Goal: Check status: Check status

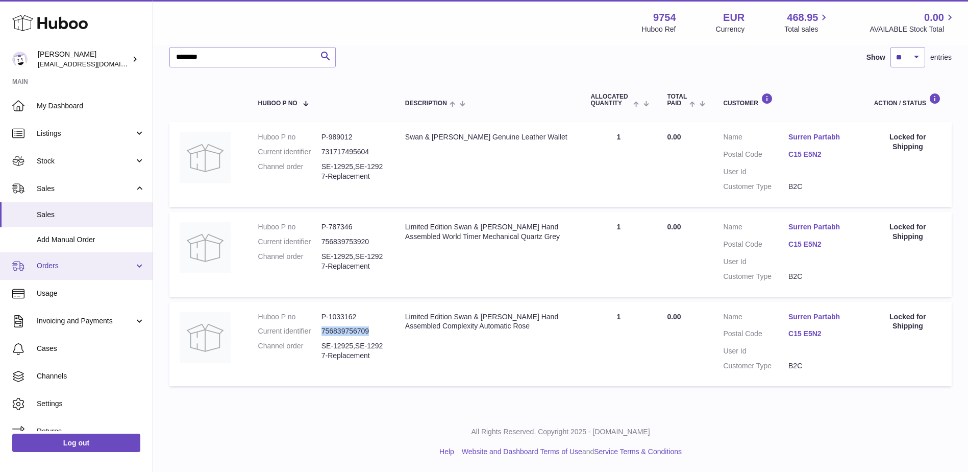
click at [56, 270] on span "Orders" at bounding box center [86, 266] width 98 height 10
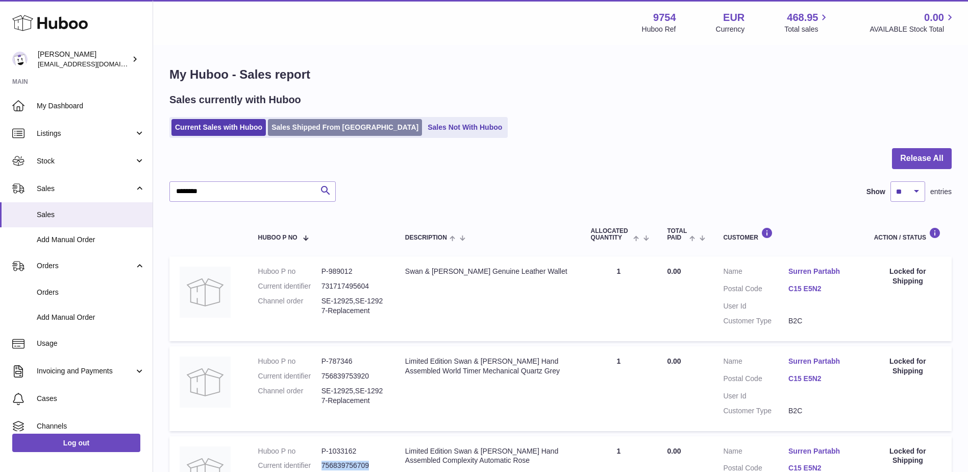
click at [303, 129] on link "Sales Shipped From Huboo" at bounding box center [345, 127] width 154 height 17
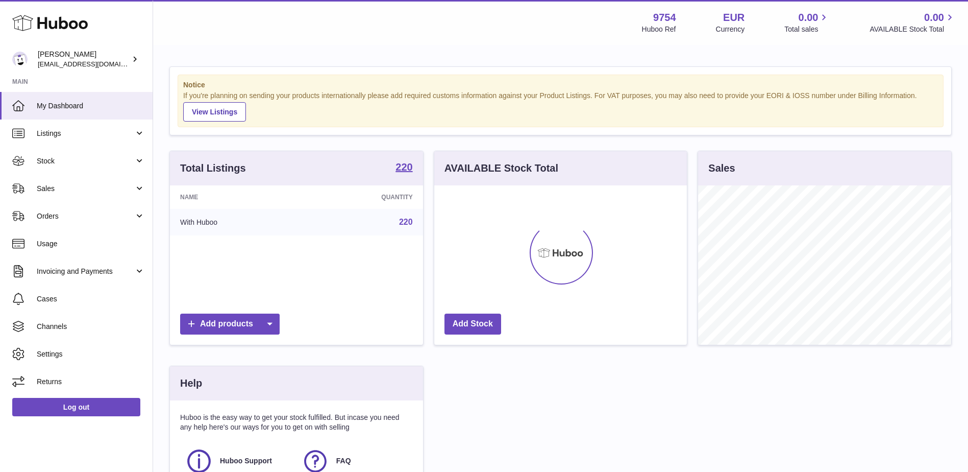
scroll to position [159, 253]
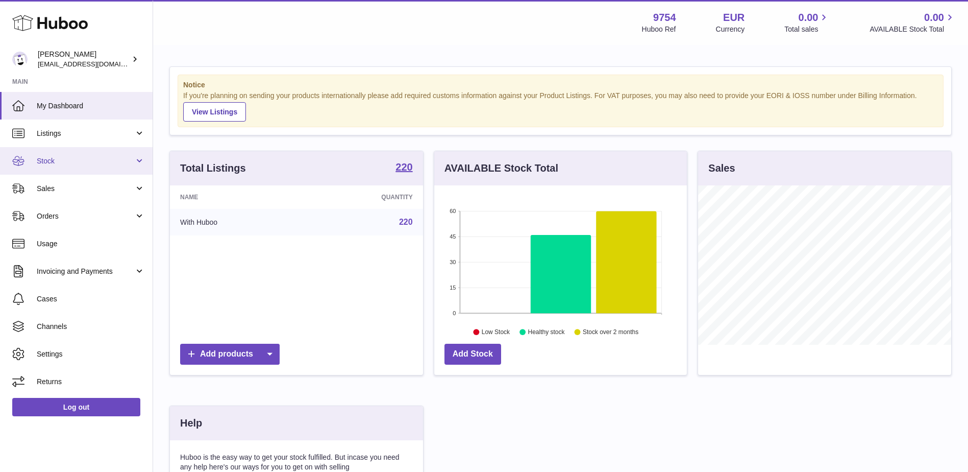
click at [59, 155] on link "Stock" at bounding box center [76, 161] width 153 height 28
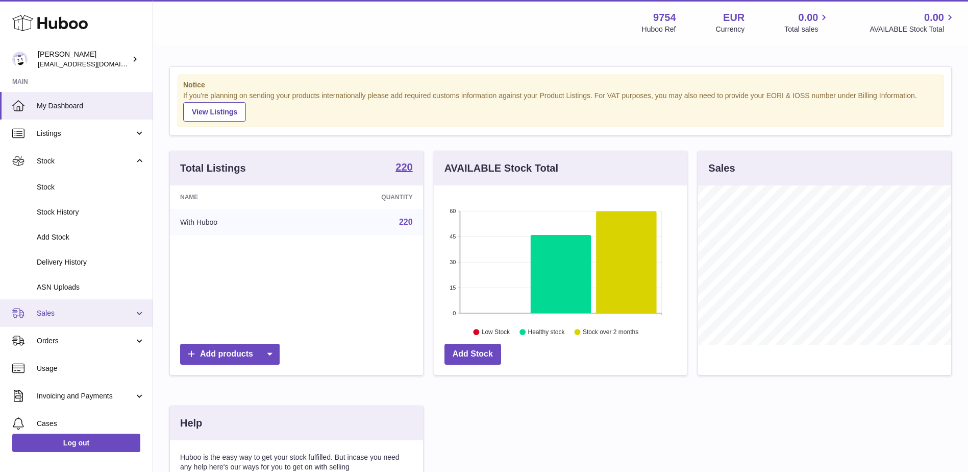
click at [76, 311] on span "Sales" at bounding box center [86, 313] width 98 height 10
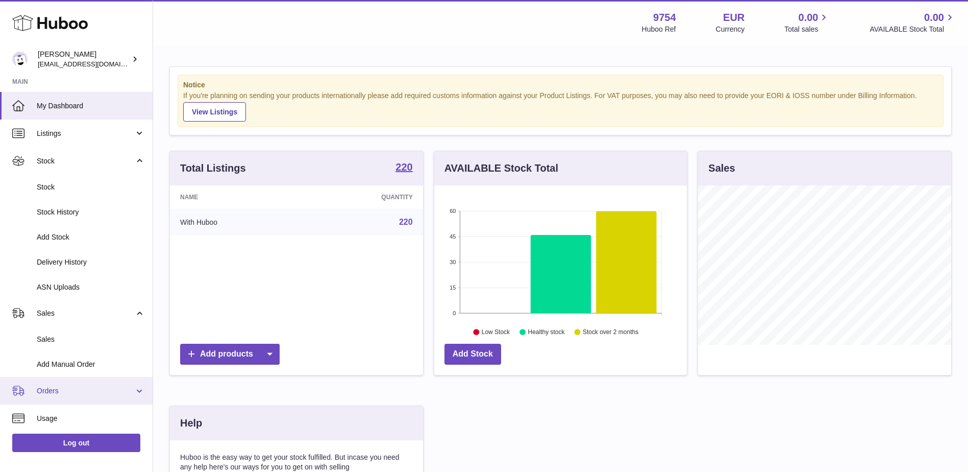
click at [70, 389] on span "Orders" at bounding box center [86, 391] width 98 height 10
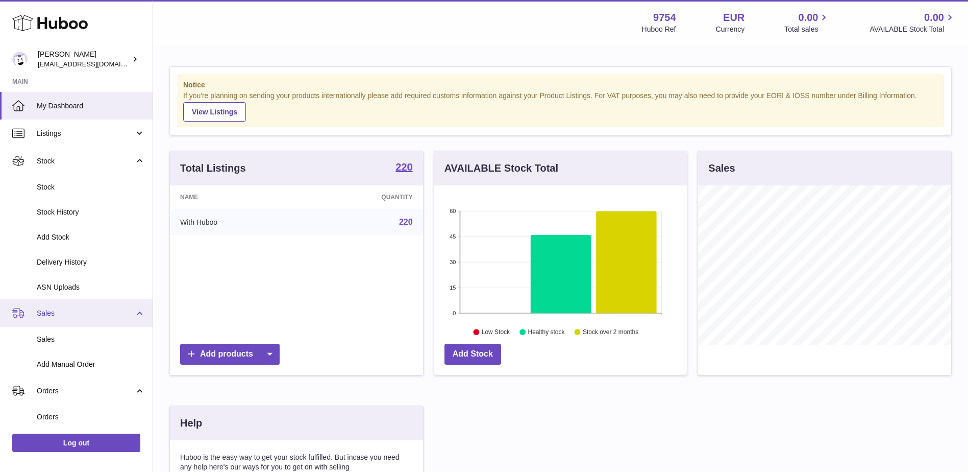
click at [63, 313] on span "Sales" at bounding box center [86, 313] width 98 height 10
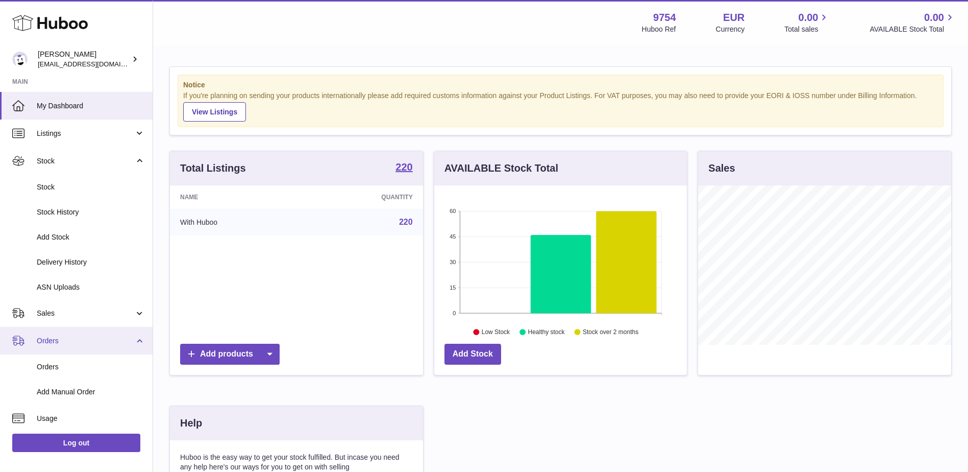
click at [57, 336] on span "Orders" at bounding box center [86, 341] width 98 height 10
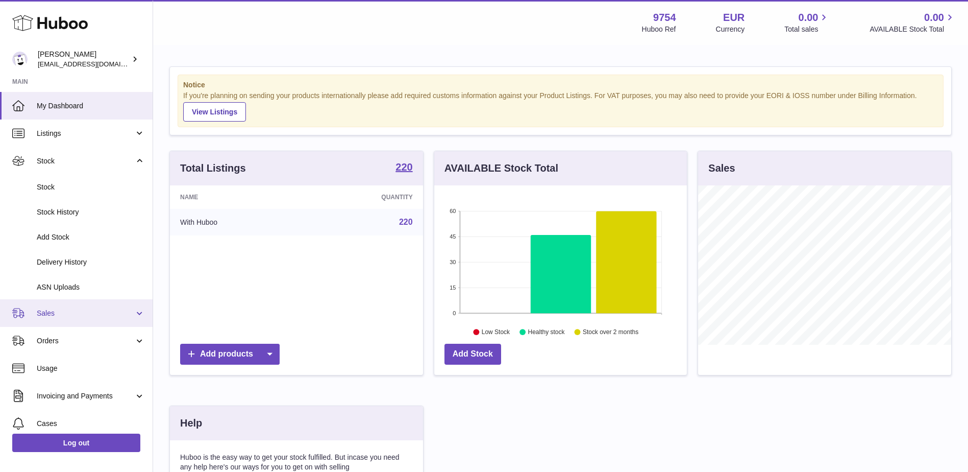
click at [69, 312] on span "Sales" at bounding box center [86, 313] width 98 height 10
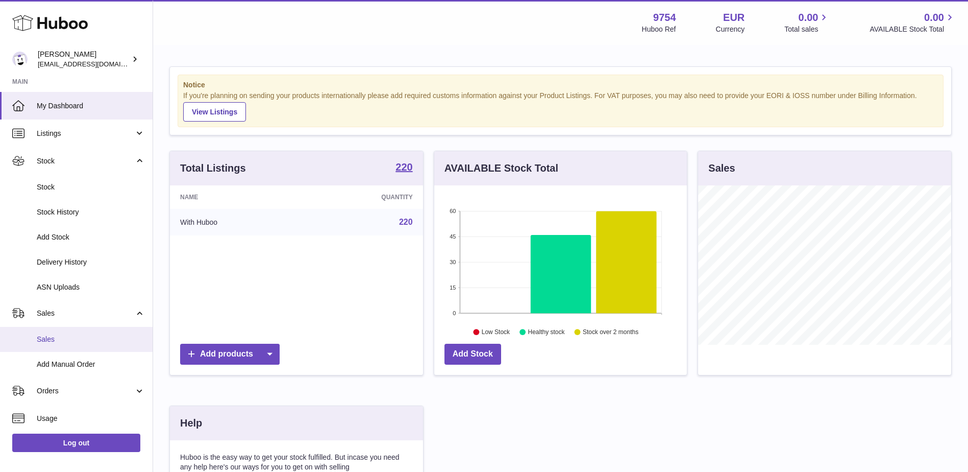
click at [61, 334] on link "Sales" at bounding box center [76, 339] width 153 height 25
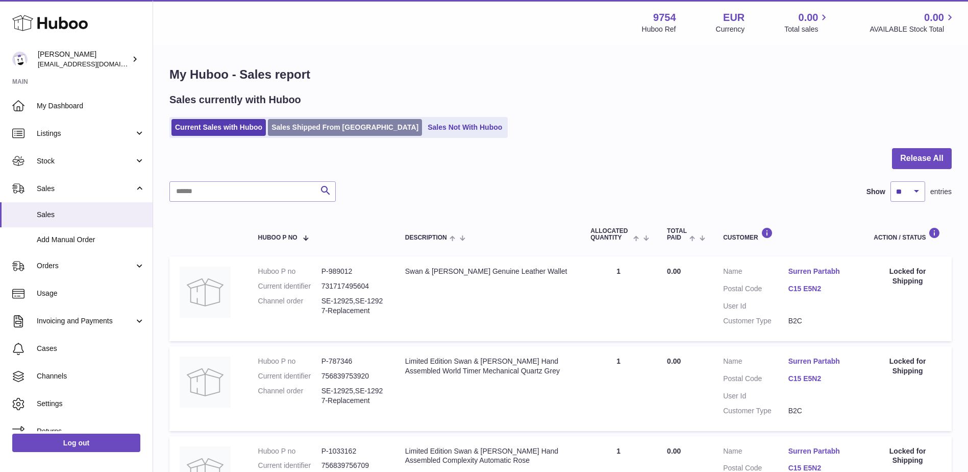
click at [325, 128] on link "Sales Shipped From Huboo" at bounding box center [345, 127] width 154 height 17
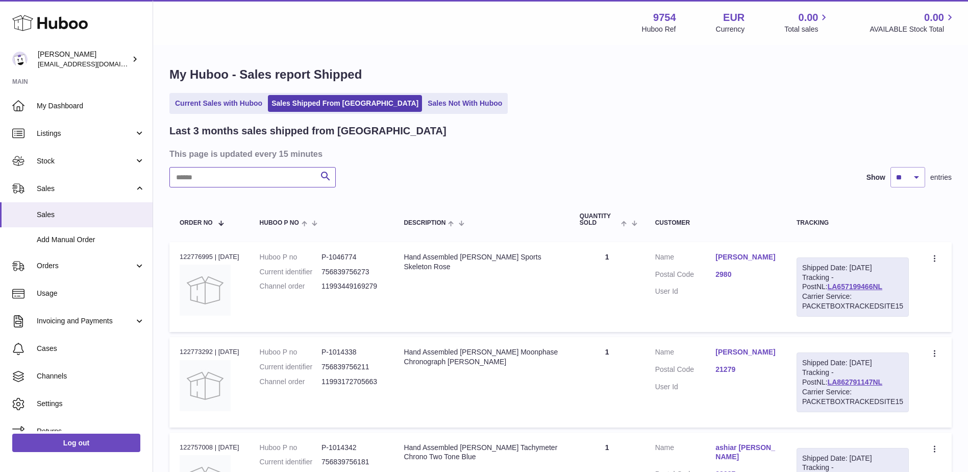
click at [268, 177] on input "text" at bounding box center [252, 177] width 166 height 20
paste input "********"
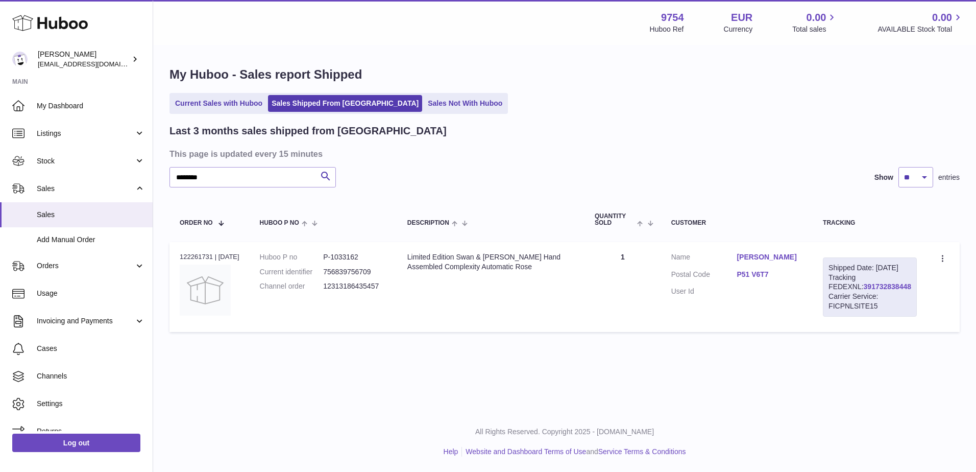
click at [870, 290] on link "391732838448" at bounding box center [887, 286] width 47 height 8
drag, startPoint x: 215, startPoint y: 180, endPoint x: 111, endPoint y: 180, distance: 104.1
click at [111, 180] on div "Huboo Joni Walker info@fieldsluxury.london Main My Dashboard Listings Not with …" at bounding box center [488, 236] width 976 height 472
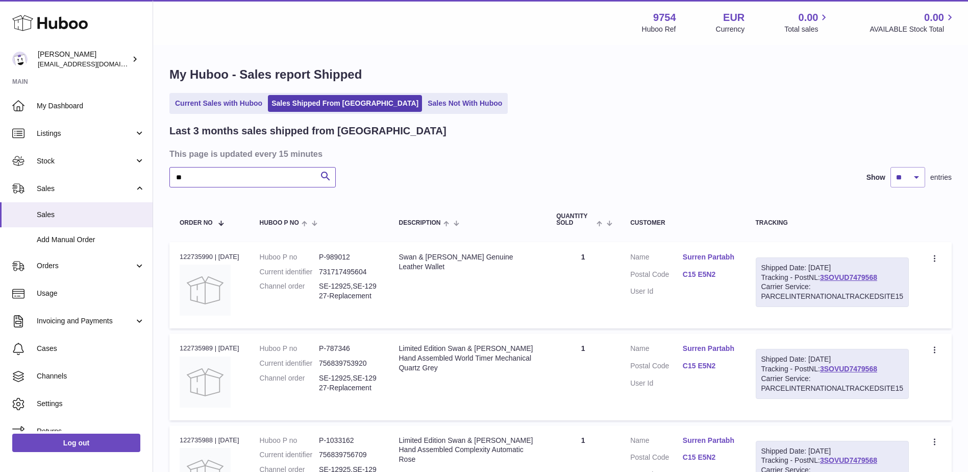
scroll to position [51, 0]
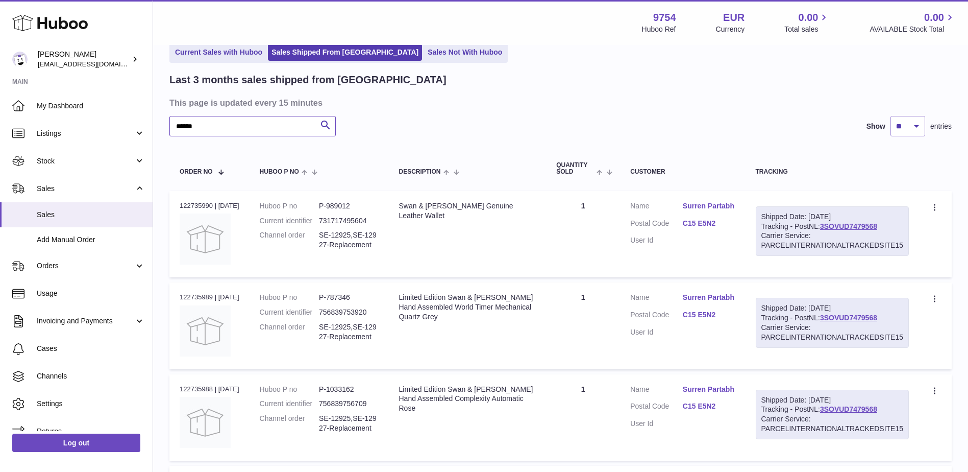
type input "******"
click at [858, 222] on link "3SOVUD7479568" at bounding box center [848, 226] width 57 height 8
